Goal: Task Accomplishment & Management: Complete application form

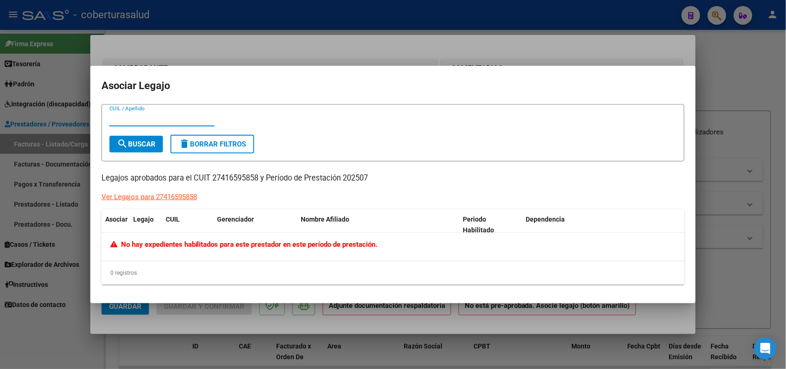
click at [762, 71] on div at bounding box center [393, 184] width 786 height 369
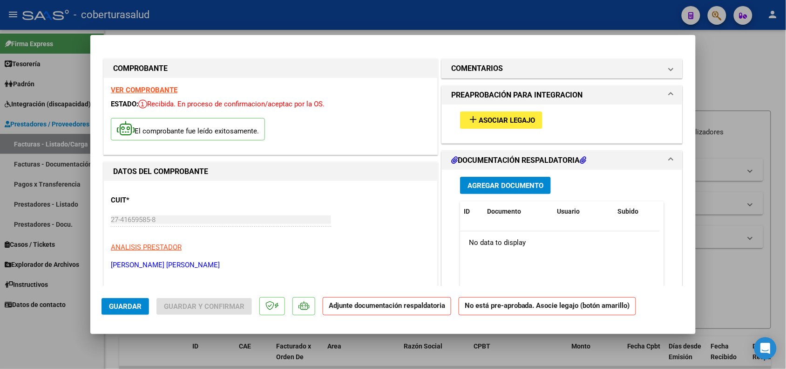
click at [488, 116] on span "Asociar Legajo" at bounding box center [507, 120] width 56 height 8
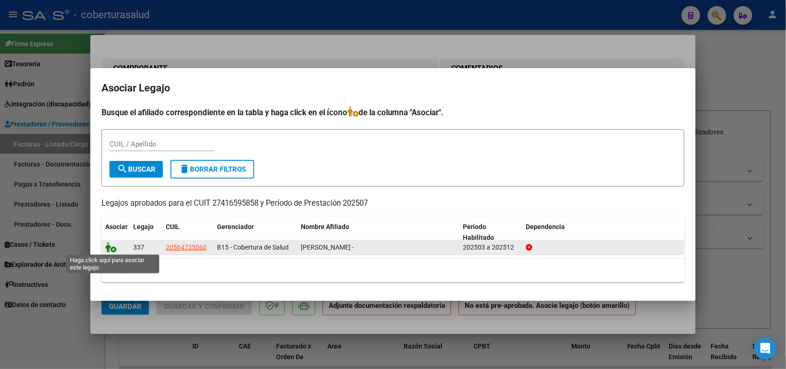
click at [110, 246] on icon at bounding box center [110, 247] width 11 height 10
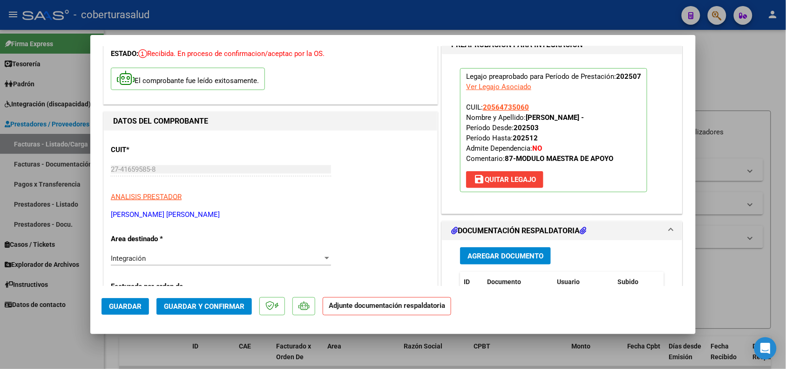
scroll to position [116, 0]
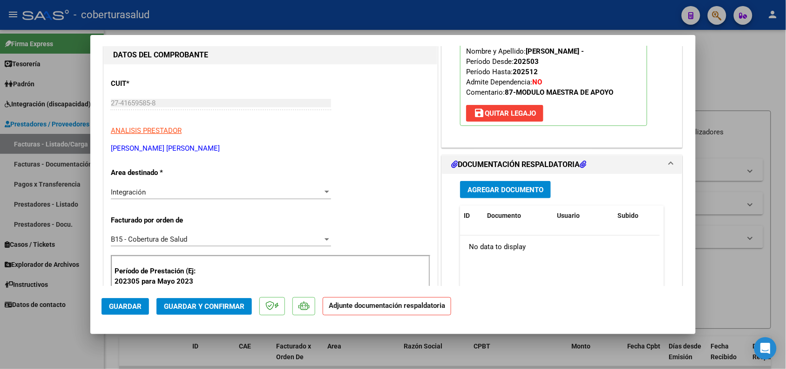
click at [476, 190] on span "Agregar Documento" at bounding box center [506, 189] width 76 height 8
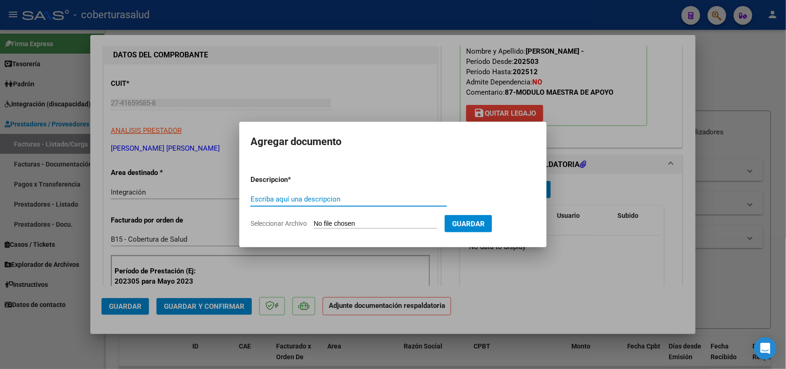
click at [299, 196] on input "Escriba aquí una descripcion" at bounding box center [349, 199] width 197 height 8
type input "p"
type input "PLANILLA DE ASISTENCIA"
click at [366, 221] on input "Seleccionar Archivo" at bounding box center [375, 223] width 123 height 9
type input "C:\fakepath\PLANILLA DE ASISTENCIA.pdf"
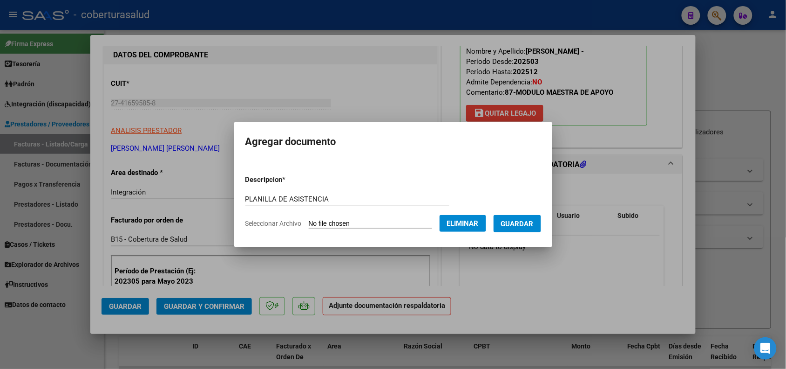
click at [534, 220] on span "Guardar" at bounding box center [517, 223] width 33 height 8
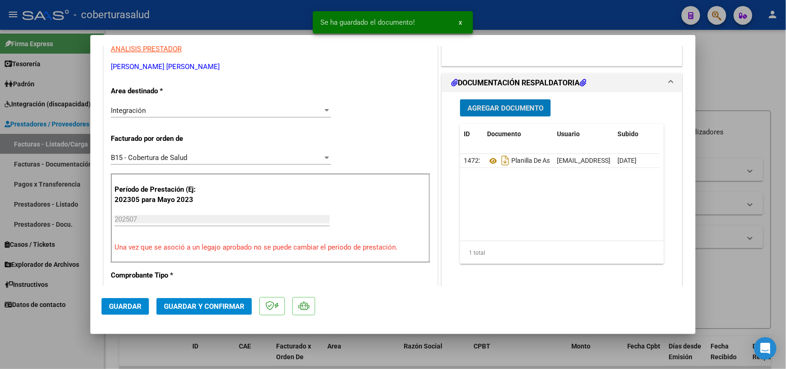
scroll to position [349, 0]
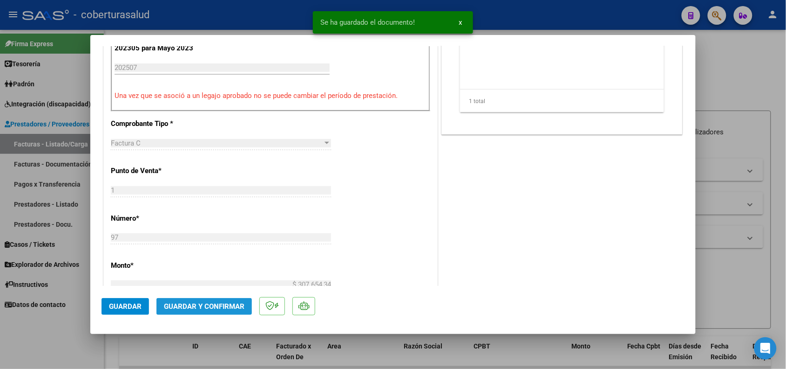
click at [192, 307] on span "Guardar y Confirmar" at bounding box center [204, 306] width 81 height 8
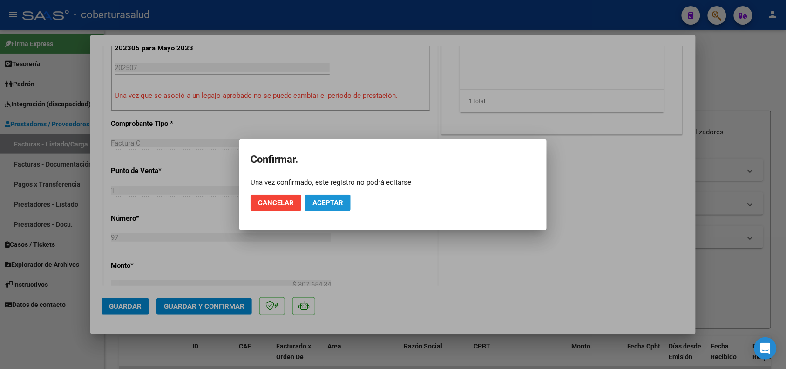
click at [330, 202] on span "Aceptar" at bounding box center [328, 202] width 31 height 8
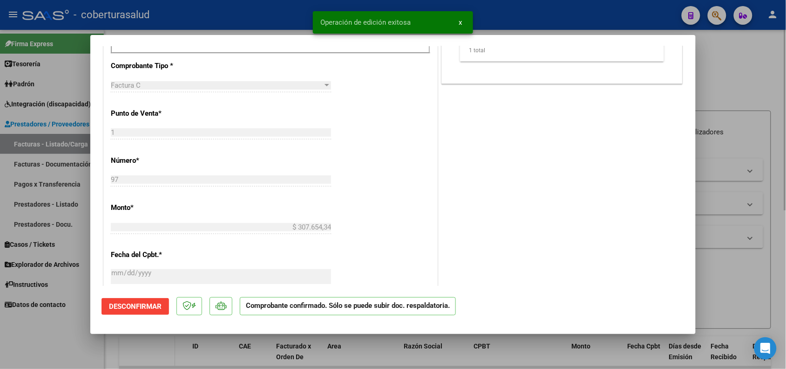
click at [171, 341] on div at bounding box center [393, 184] width 786 height 369
type input "$ 0,00"
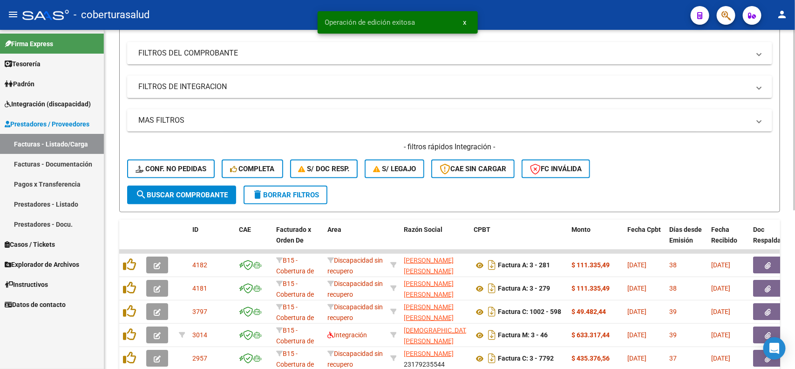
scroll to position [0, 0]
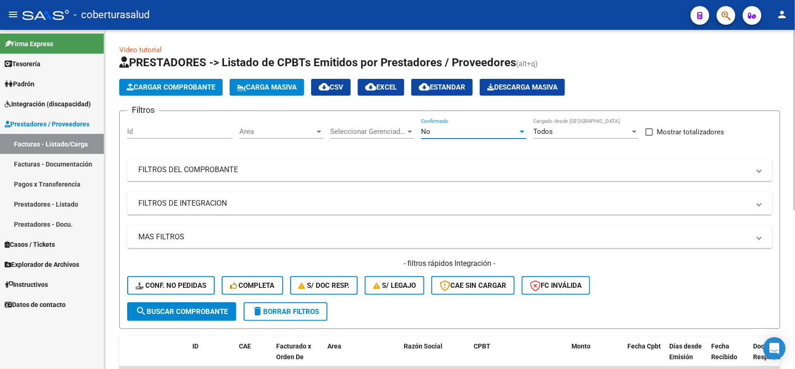
click at [509, 134] on div "No" at bounding box center [469, 131] width 97 height 8
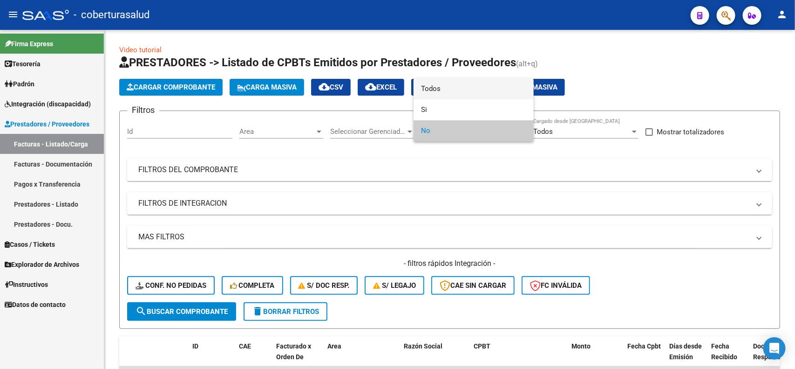
click at [444, 92] on span "Todos" at bounding box center [473, 88] width 105 height 21
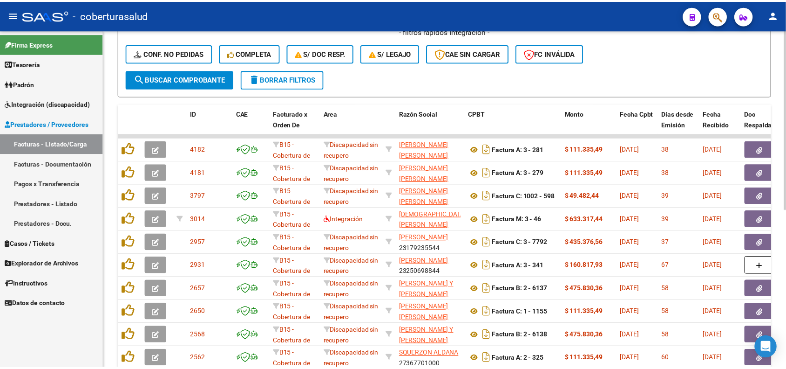
scroll to position [233, 0]
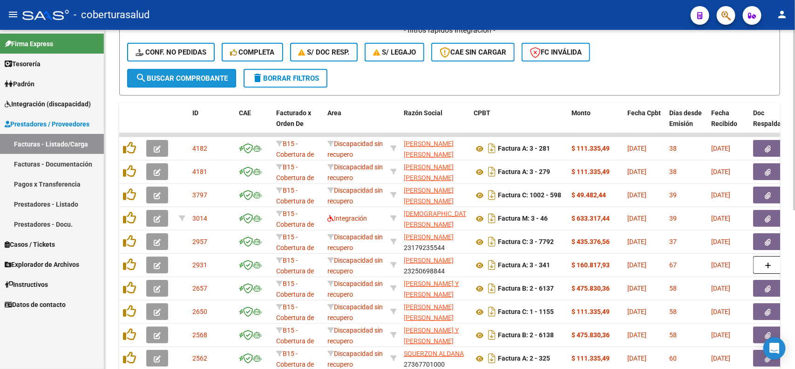
click at [173, 69] on button "search Buscar Comprobante" at bounding box center [181, 78] width 109 height 19
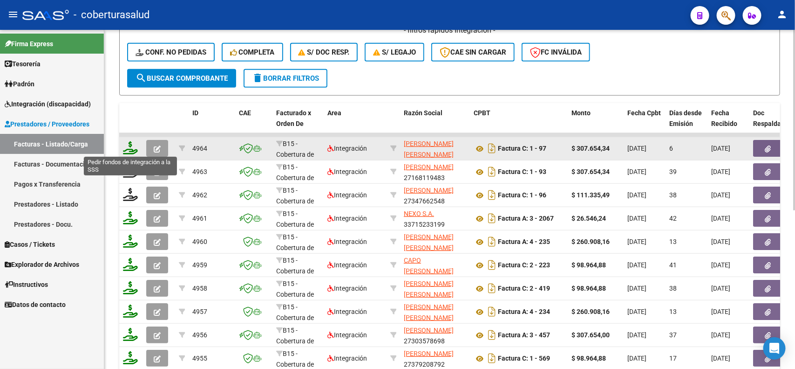
click at [128, 150] on icon at bounding box center [130, 147] width 15 height 13
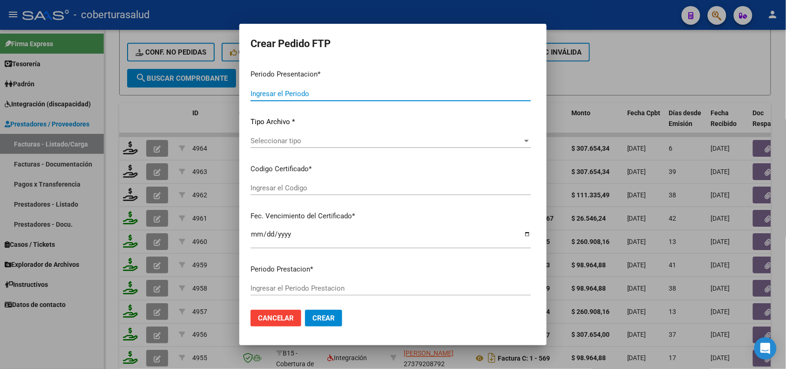
type input "202507"
type input "$ 307.654,34"
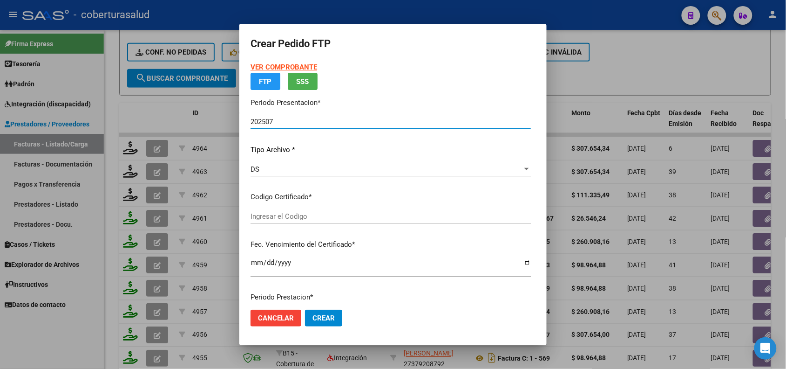
type input "ARG02000564735062022050220250502MZA202"
type input "[DATE]"
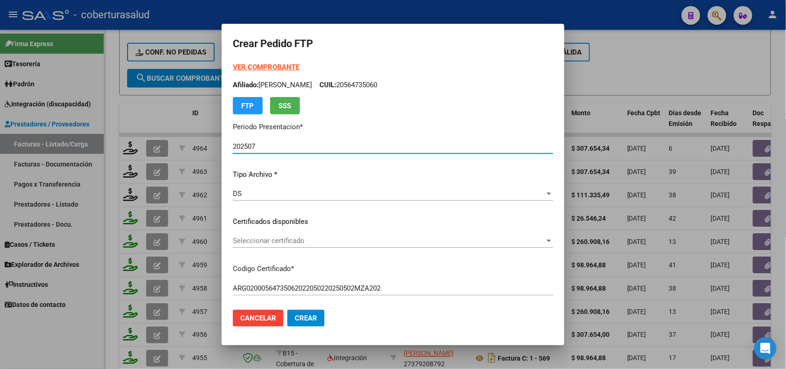
click at [277, 240] on span "Seleccionar certificado" at bounding box center [389, 240] width 312 height 8
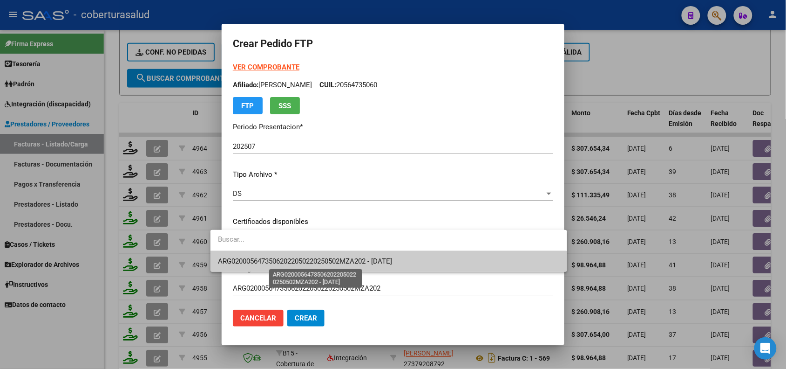
click at [281, 259] on span "ARG02000564735062022050220250502MZA202 - [DATE]" at bounding box center [305, 261] width 174 height 8
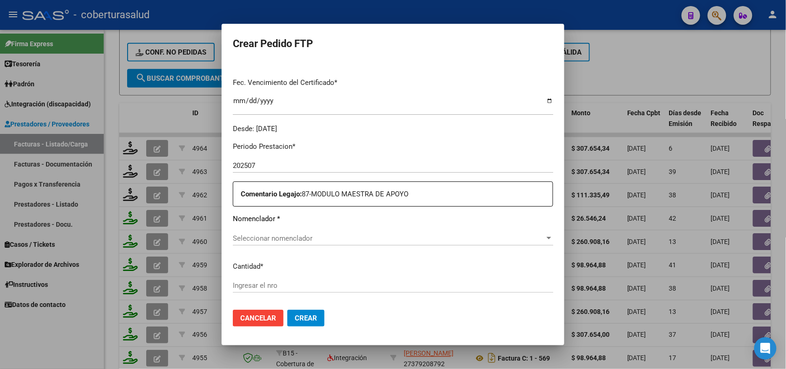
click at [270, 236] on span "Seleccionar nomenclador" at bounding box center [389, 238] width 312 height 8
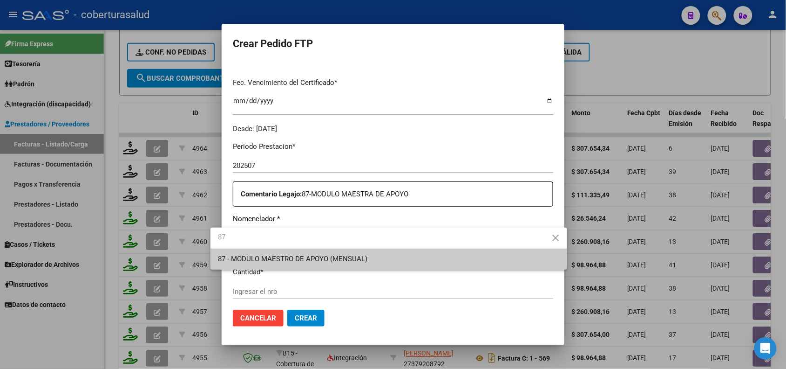
type input "87"
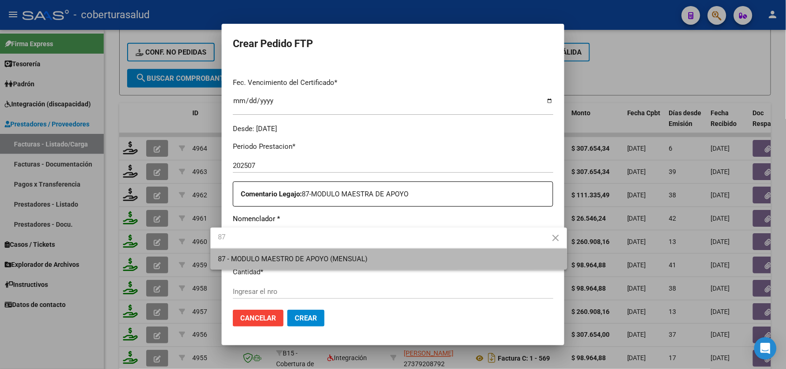
click at [276, 263] on span "87 - MODULO MAESTRO DE APOYO (MENSUAL)" at bounding box center [388, 258] width 341 height 21
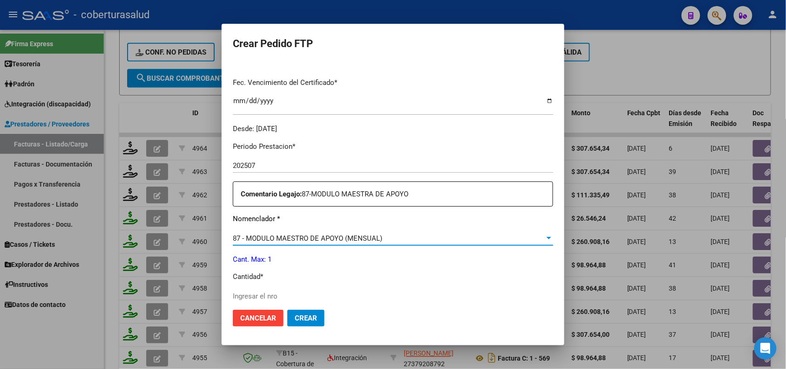
click at [262, 294] on input "Ingresar el nro" at bounding box center [393, 296] width 321 height 8
type input "1"
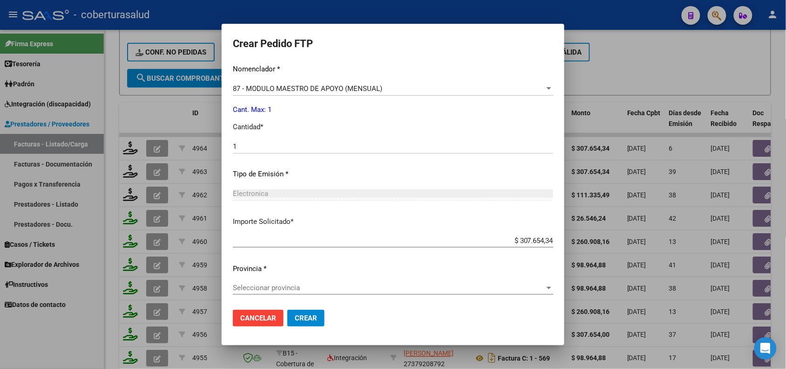
scroll to position [384, 0]
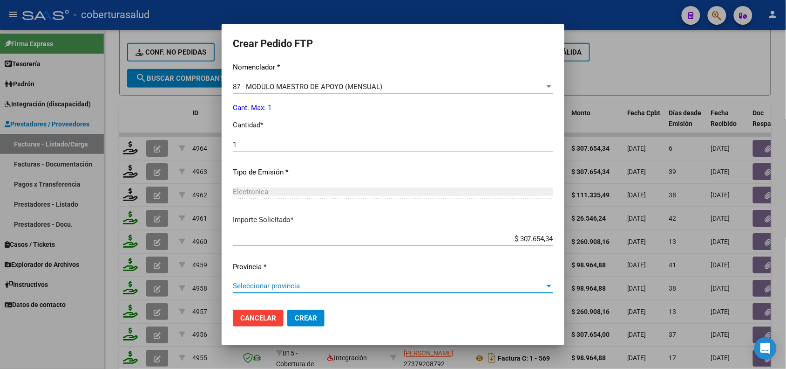
click at [273, 289] on span "Seleccionar provincia" at bounding box center [389, 285] width 312 height 8
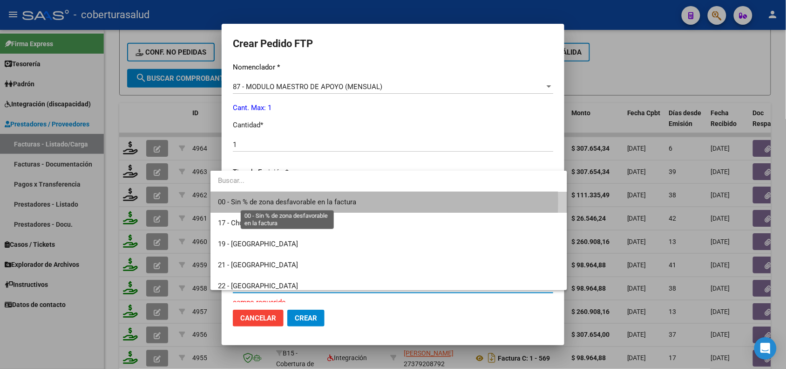
click at [262, 201] on span "00 - Sin % de zona desfavorable en la factura" at bounding box center [287, 202] width 138 height 8
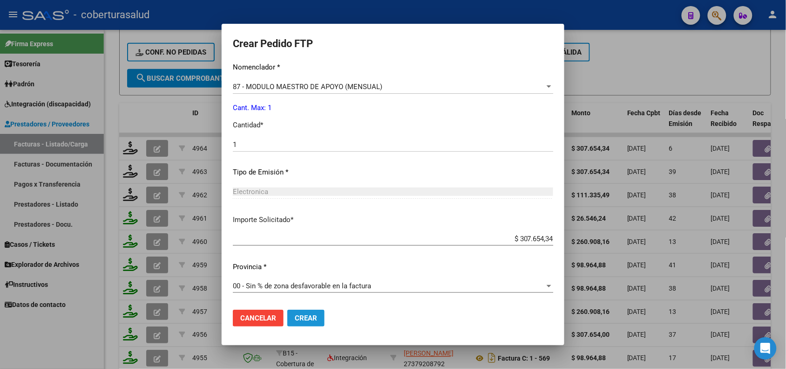
click at [295, 318] on span "Crear" at bounding box center [306, 318] width 22 height 8
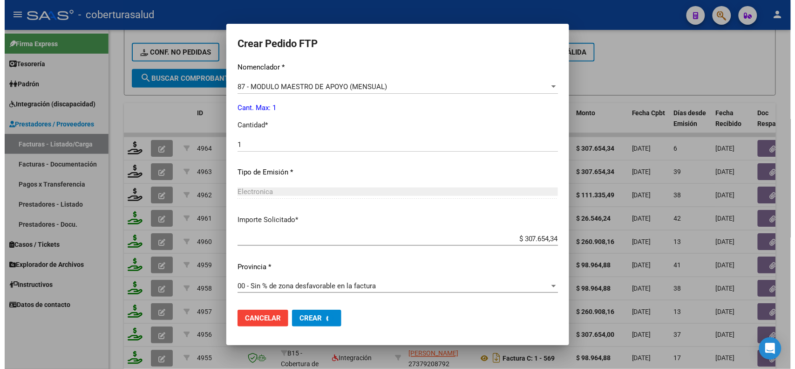
scroll to position [0, 0]
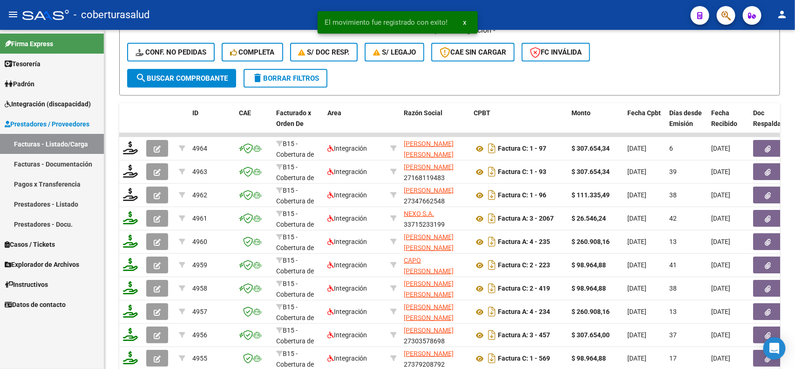
click at [36, 122] on span "Prestadores / Proveedores" at bounding box center [47, 124] width 85 height 10
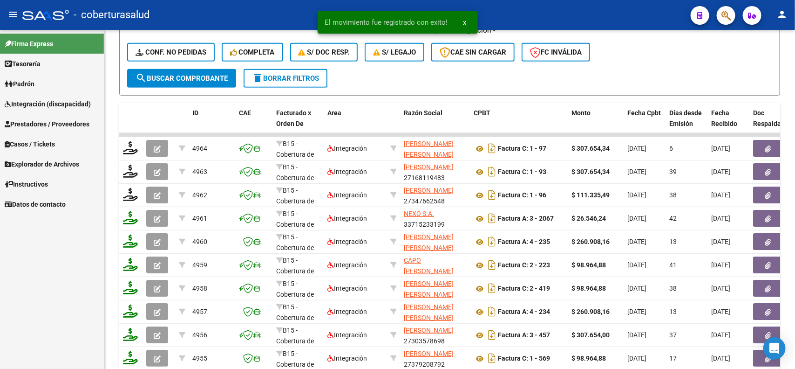
click at [45, 99] on span "Integración (discapacidad)" at bounding box center [48, 104] width 86 height 10
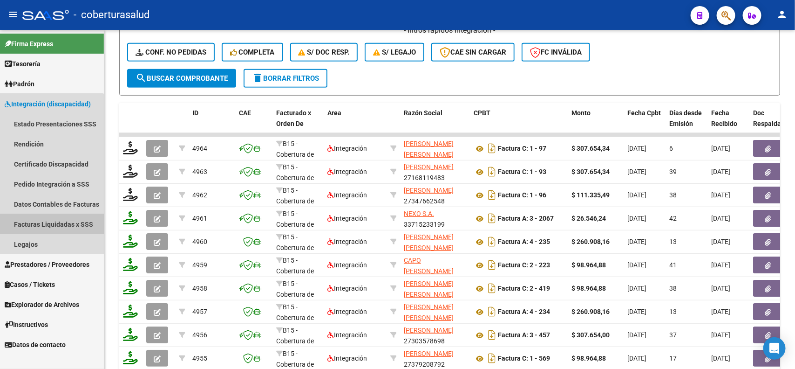
click at [47, 221] on link "Facturas Liquidadas x SSS" at bounding box center [52, 224] width 104 height 20
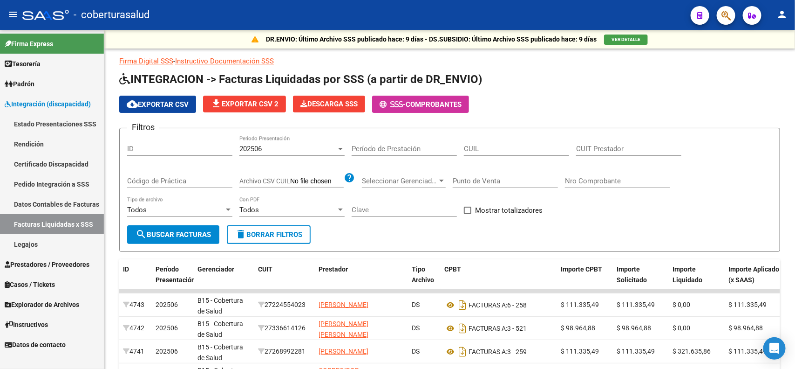
click at [66, 178] on link "Pedido Integración a SSS" at bounding box center [52, 184] width 104 height 20
